Goal: Information Seeking & Learning: Learn about a topic

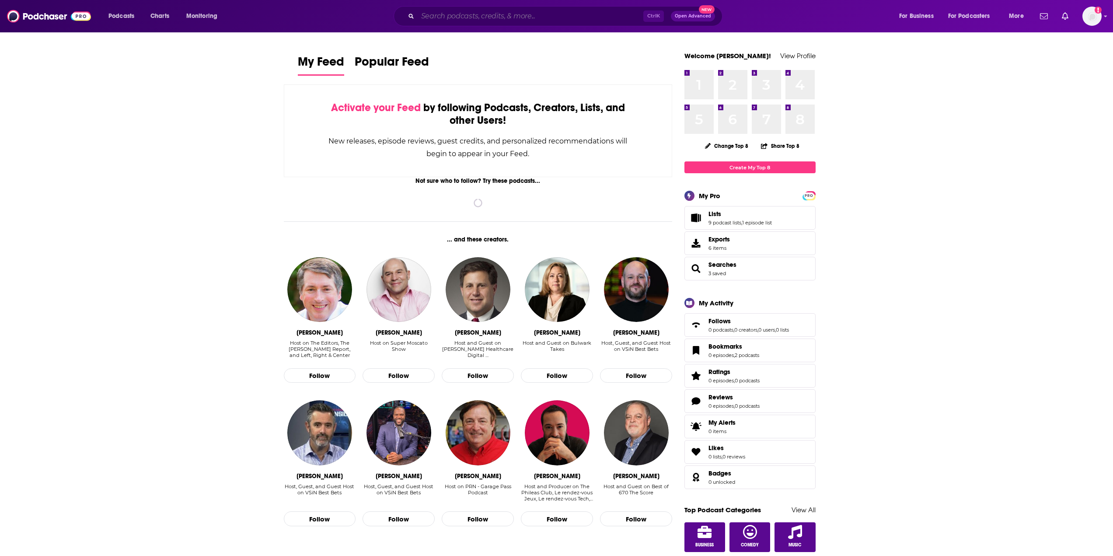
click at [581, 19] on input "Search podcasts, credits, & more..." at bounding box center [531, 16] width 226 height 14
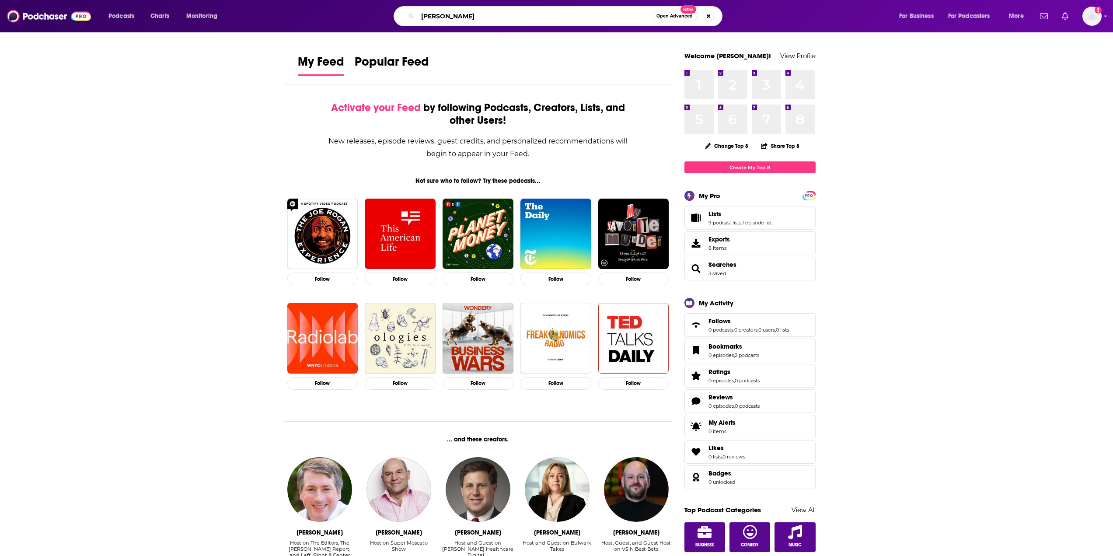
type input "[PERSON_NAME]"
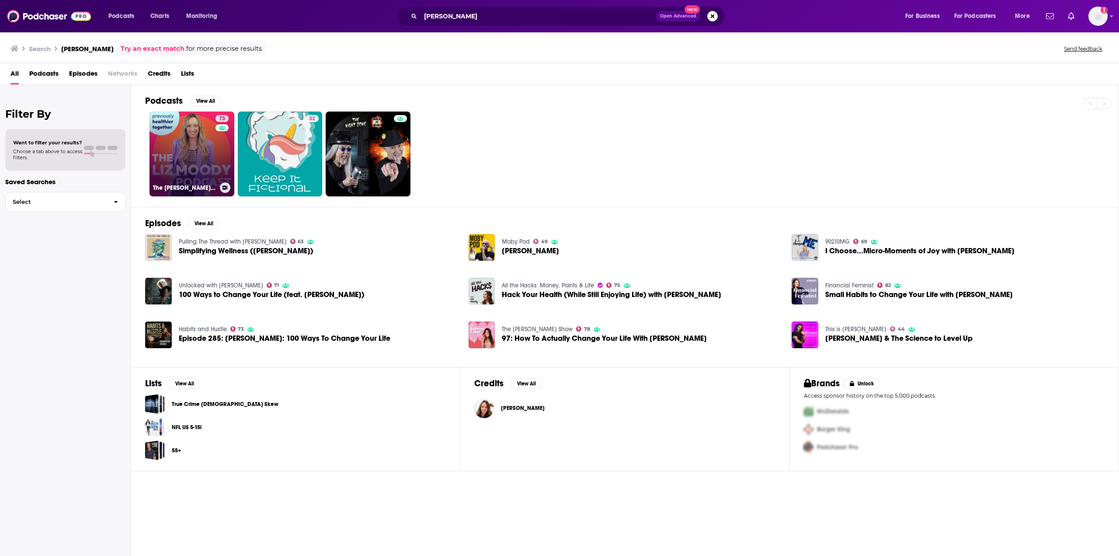
click at [200, 141] on link "73 The [PERSON_NAME] Podcast" at bounding box center [192, 153] width 85 height 85
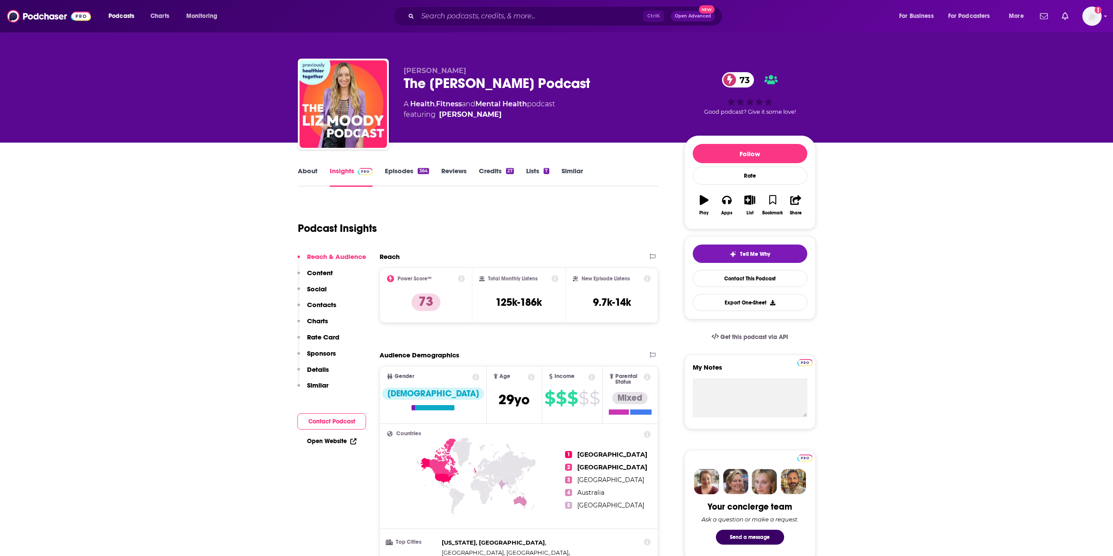
click at [392, 170] on link "Episodes 364" at bounding box center [407, 177] width 44 height 20
